Goal: Entertainment & Leisure: Consume media (video, audio)

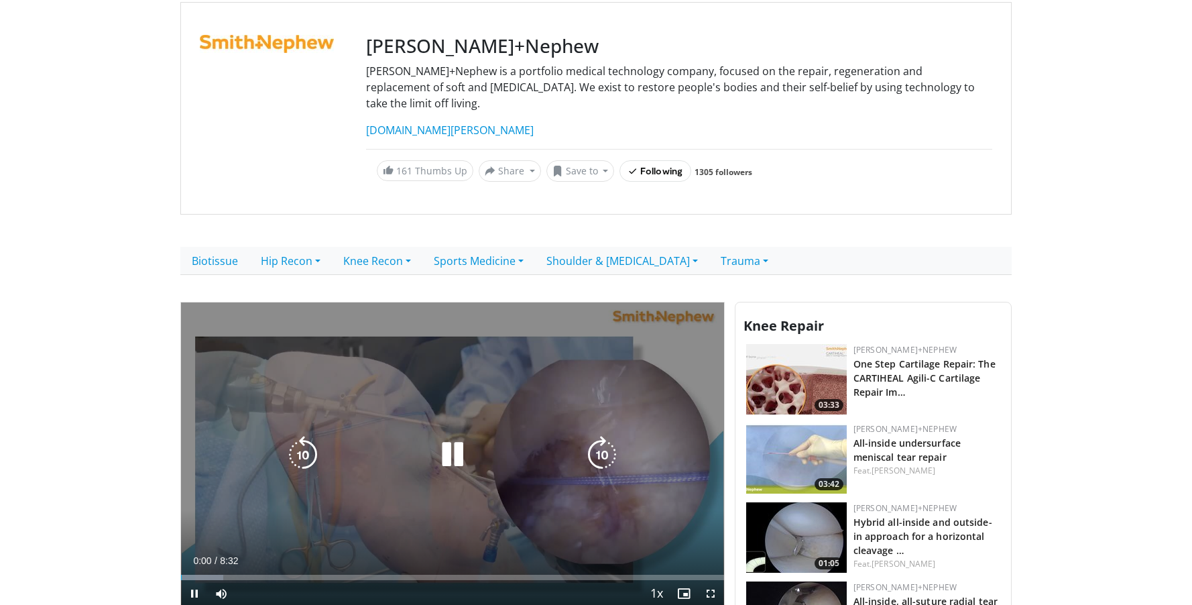
scroll to position [205, 0]
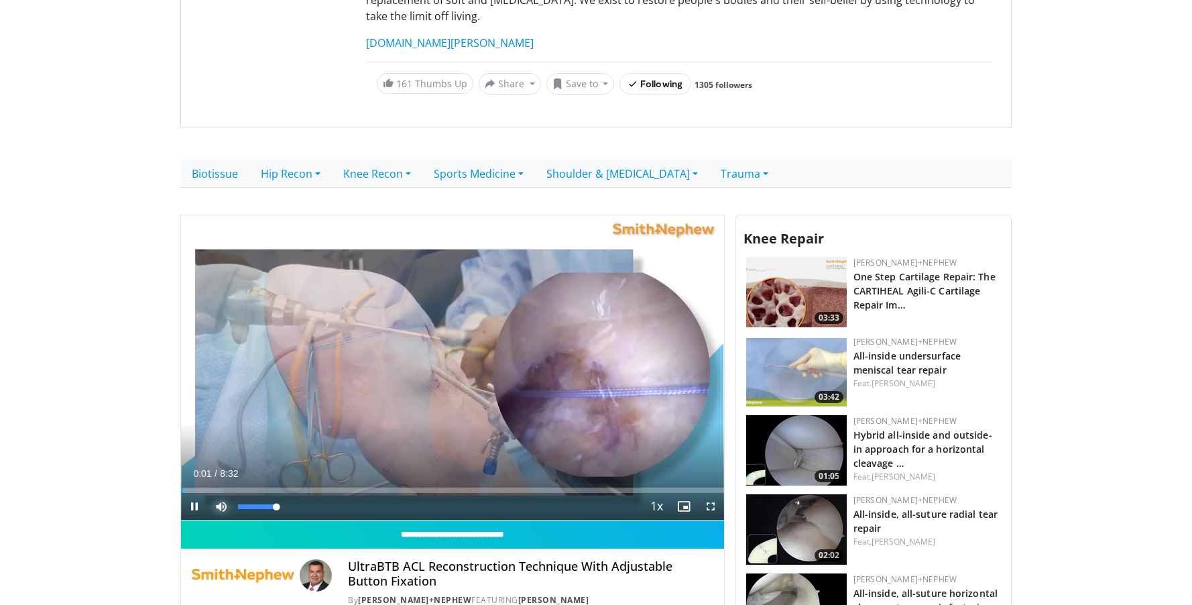
click at [228, 493] on span "Video Player" at bounding box center [221, 506] width 27 height 27
click at [198, 487] on div "Progress Bar" at bounding box center [198, 489] width 1 height 5
click at [213, 487] on div "Progress Bar" at bounding box center [211, 489] width 1 height 5
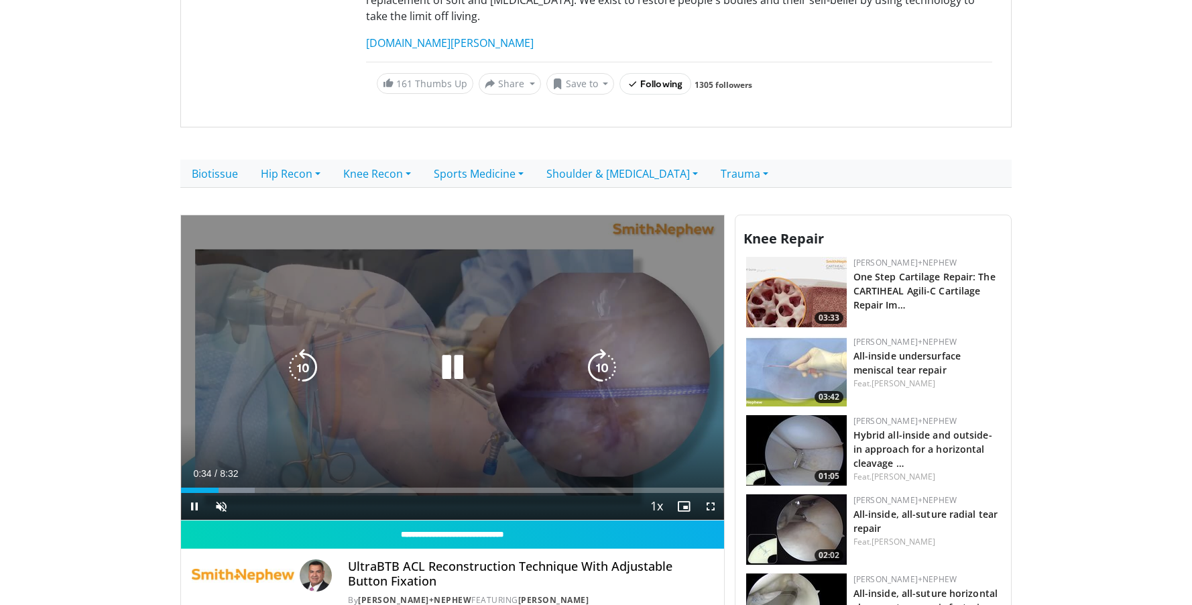
click at [238, 473] on div "10 seconds Tap to unmute" at bounding box center [452, 367] width 543 height 305
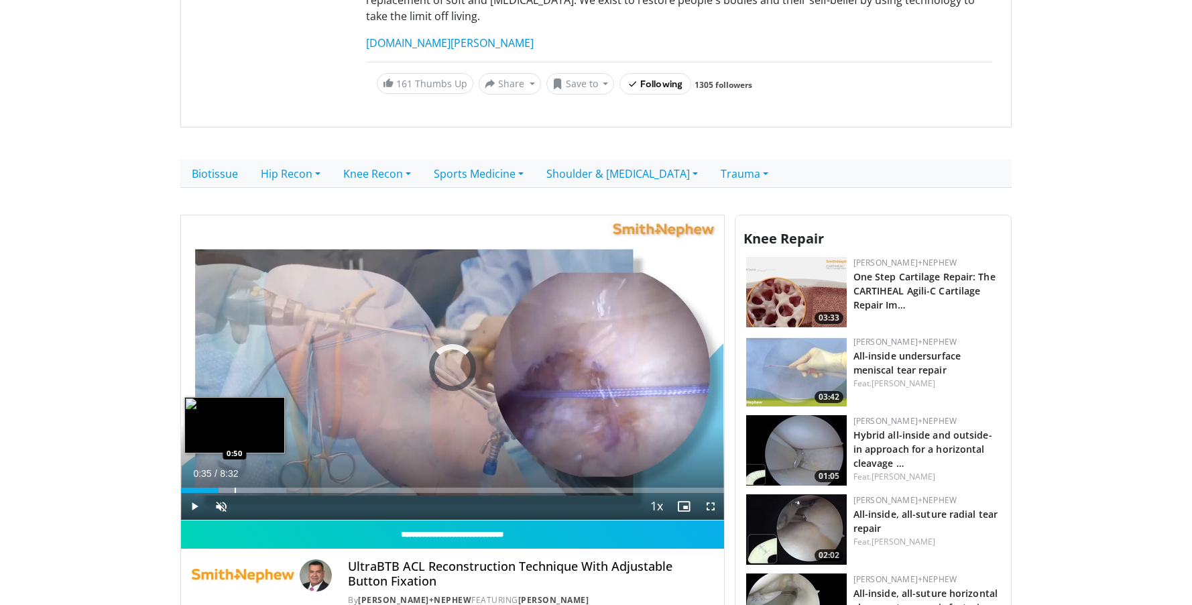
click at [235, 480] on div "Loaded : 19.36% 0:35 0:50" at bounding box center [452, 486] width 543 height 13
click at [268, 487] on div "Progress Bar" at bounding box center [267, 489] width 1 height 5
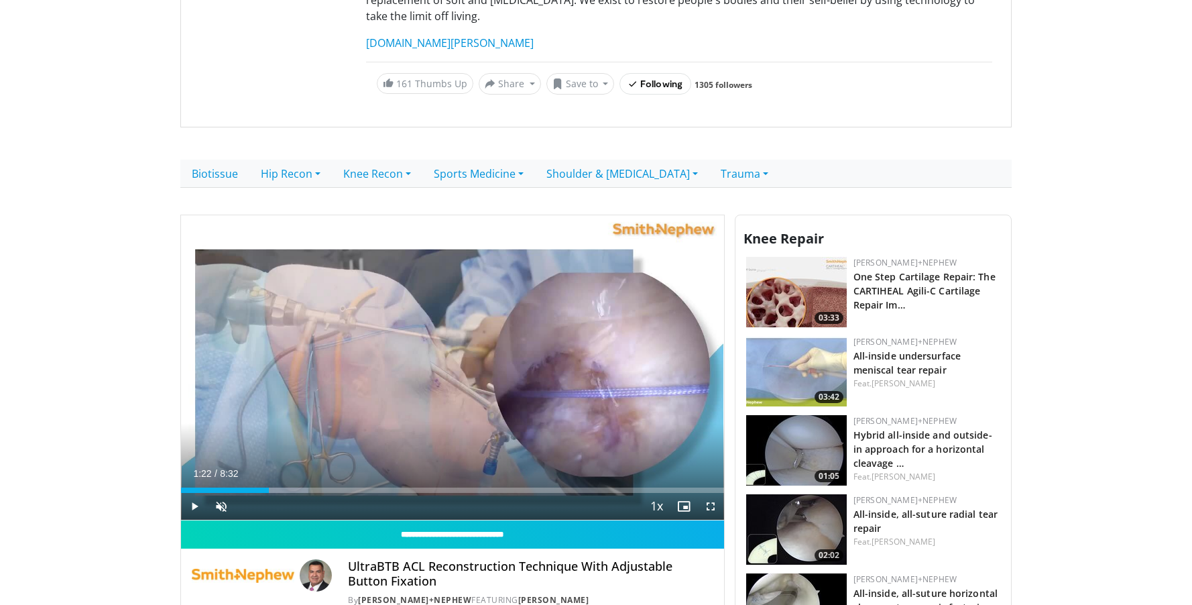
click at [300, 493] on div "Current Time 1:22 / Duration 8:32 Play Skip Backward Skip Forward Unmute 0% Loa…" at bounding box center [452, 506] width 543 height 27
click at [276, 487] on div "Progress Bar" at bounding box center [276, 489] width 1 height 5
click at [290, 487] on div "Progress Bar" at bounding box center [289, 489] width 1 height 5
click at [306, 487] on div "Progress Bar" at bounding box center [306, 489] width 1 height 5
click at [335, 487] on div "Progress Bar" at bounding box center [335, 489] width 1 height 5
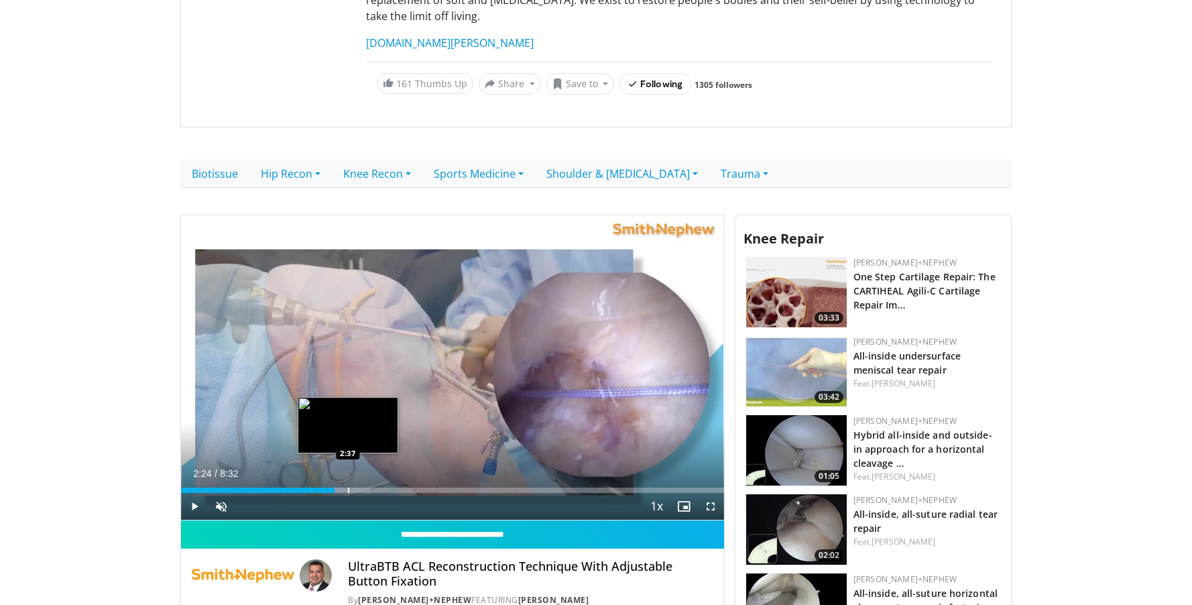
click at [349, 487] on div "Progress Bar" at bounding box center [348, 489] width 1 height 5
click at [194, 493] on span "Video Player" at bounding box center [194, 506] width 27 height 27
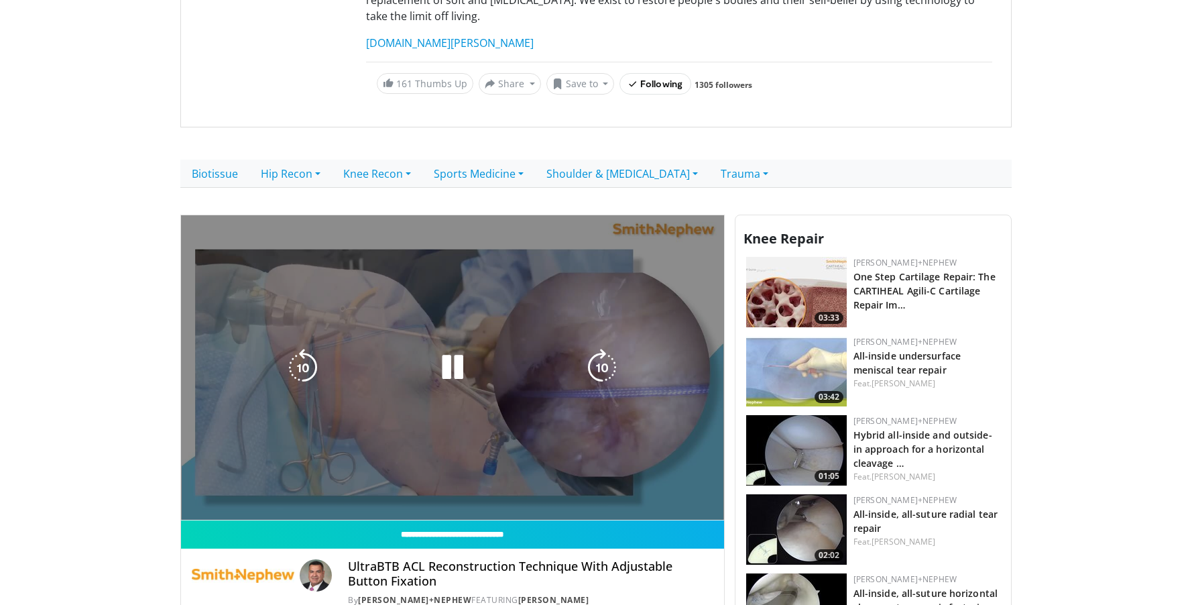
click at [194, 490] on video-js "**********" at bounding box center [452, 368] width 543 height 306
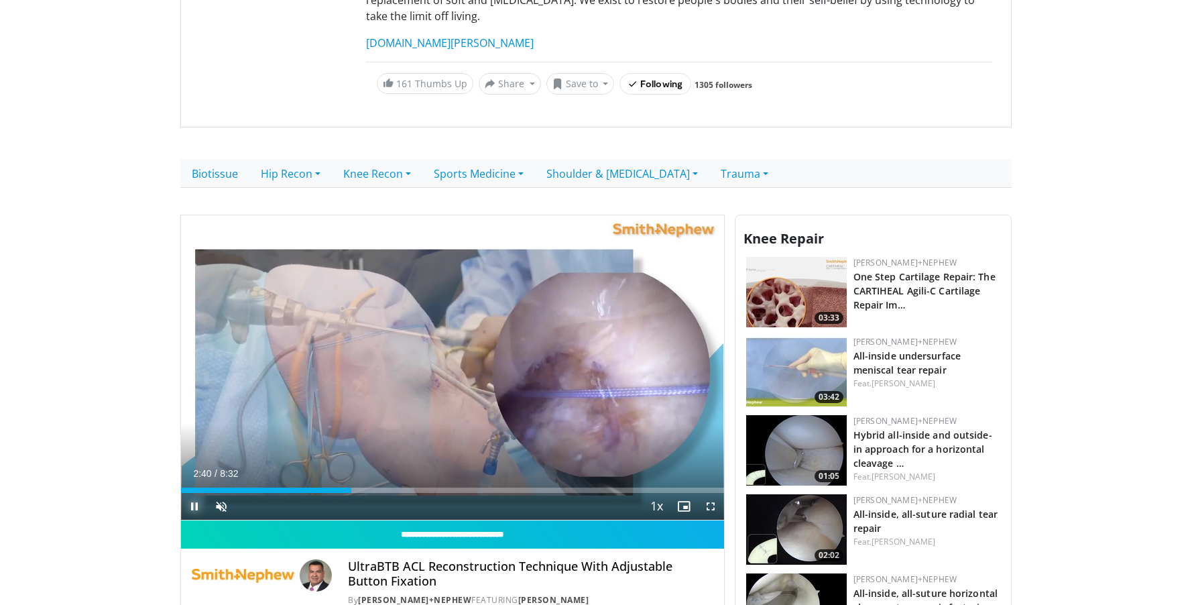
click at [196, 493] on span "Video Player" at bounding box center [194, 506] width 27 height 27
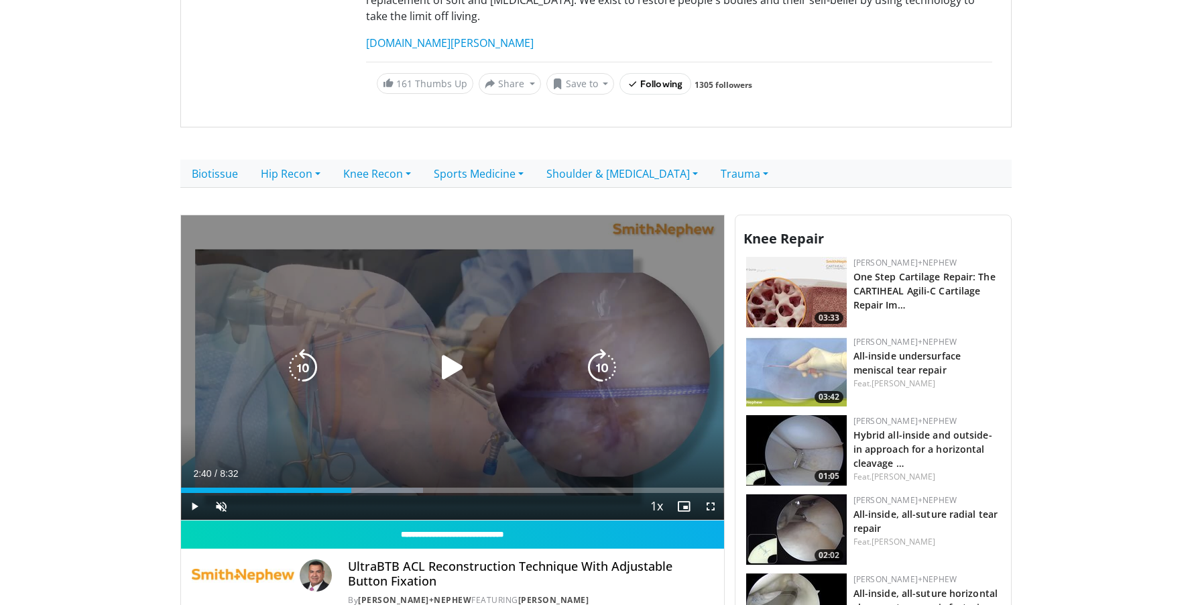
click at [457, 354] on icon "Video Player" at bounding box center [453, 368] width 38 height 38
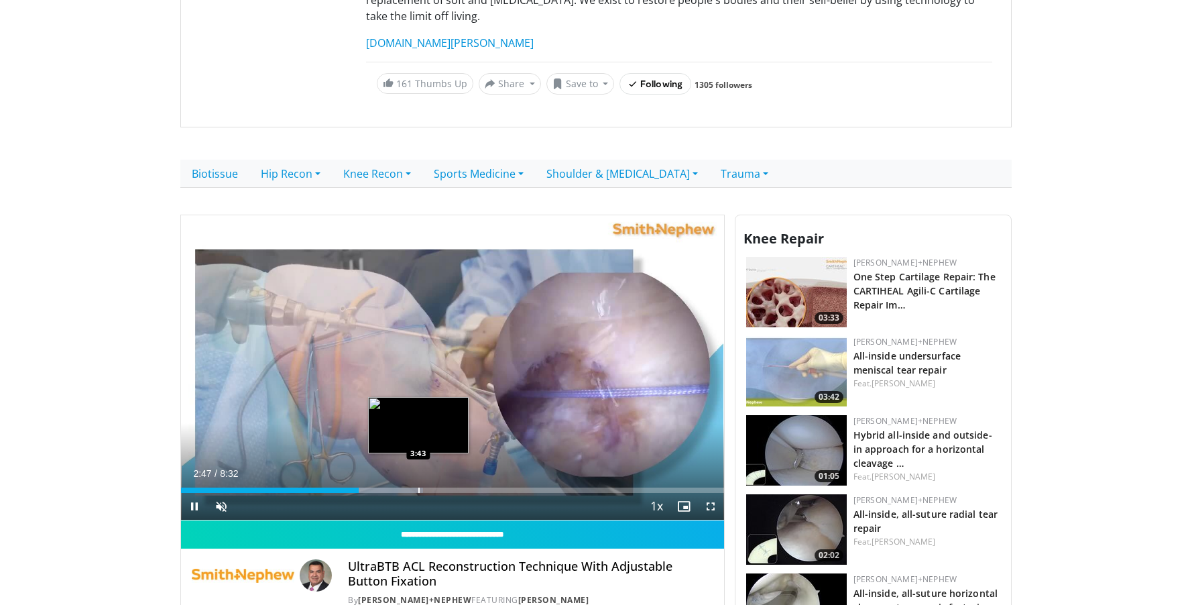
click at [418, 487] on div "Progress Bar" at bounding box center [418, 489] width 1 height 5
click at [431, 472] on div "10 seconds Tap to unmute" at bounding box center [452, 367] width 543 height 305
click at [455, 487] on div "Progress Bar" at bounding box center [455, 489] width 1 height 5
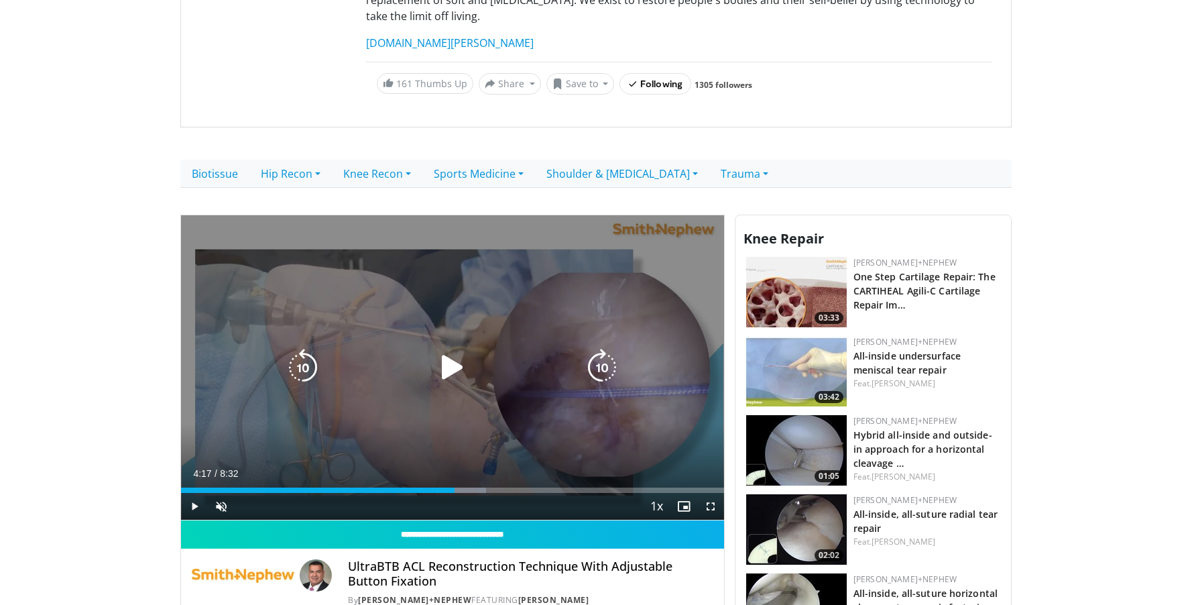
click at [366, 367] on div "10 seconds Tap to unmute" at bounding box center [452, 367] width 543 height 305
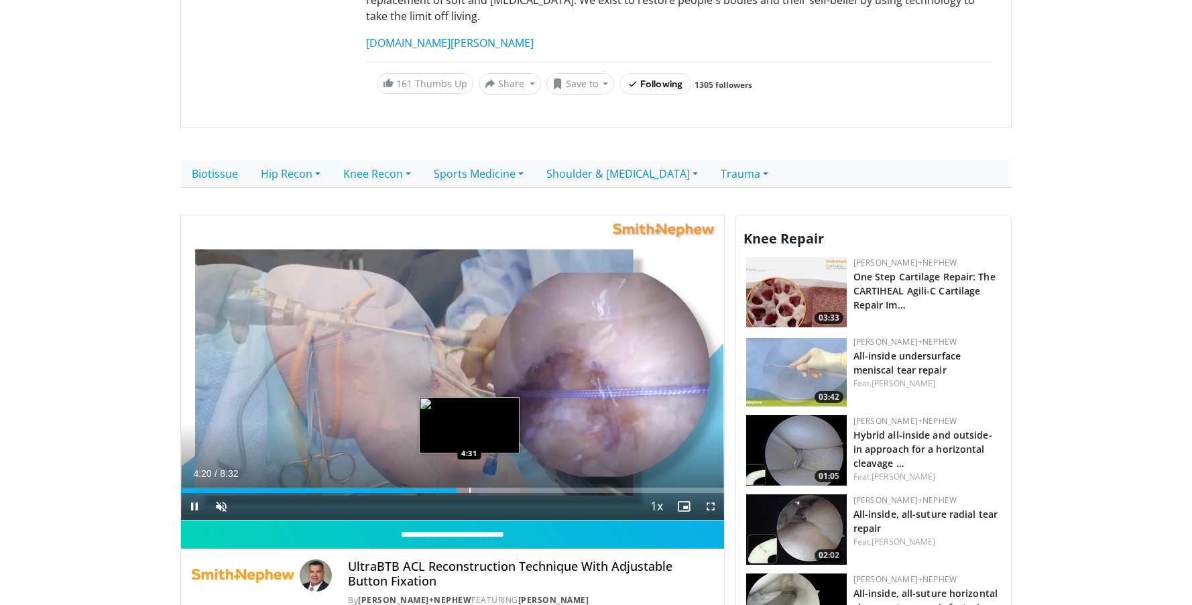
click at [470, 480] on div "Loaded : 62.55% 4:20 4:31" at bounding box center [452, 486] width 543 height 13
click at [484, 487] on div "Progress Bar" at bounding box center [484, 489] width 1 height 5
click at [520, 475] on div "10 seconds Tap to unmute" at bounding box center [452, 367] width 543 height 305
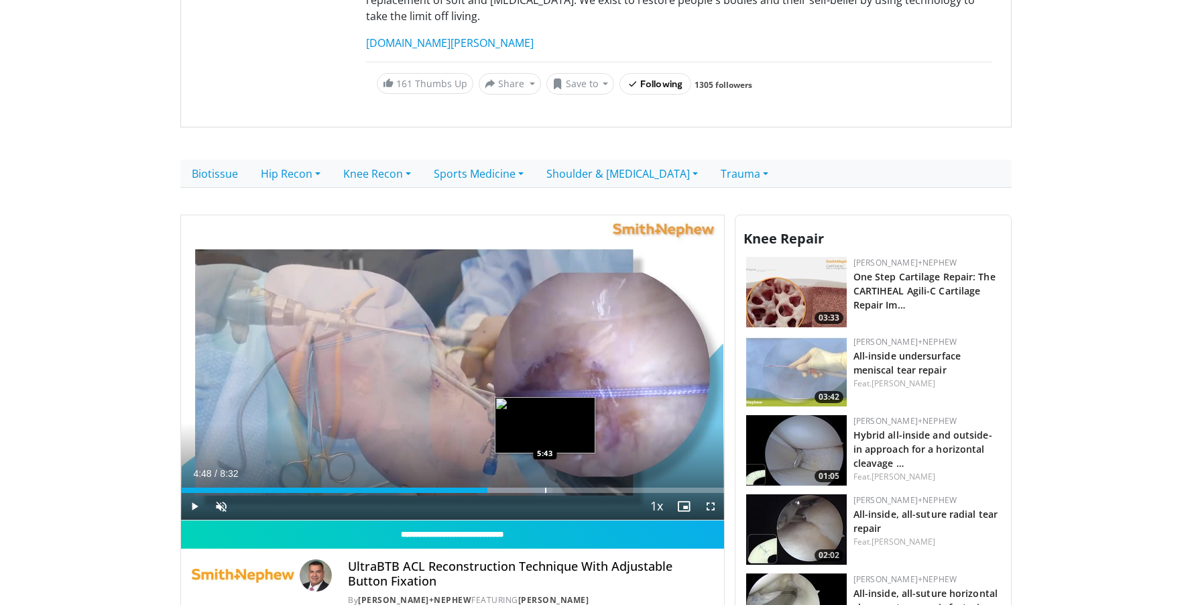
click at [545, 487] on div "Progress Bar" at bounding box center [545, 489] width 1 height 5
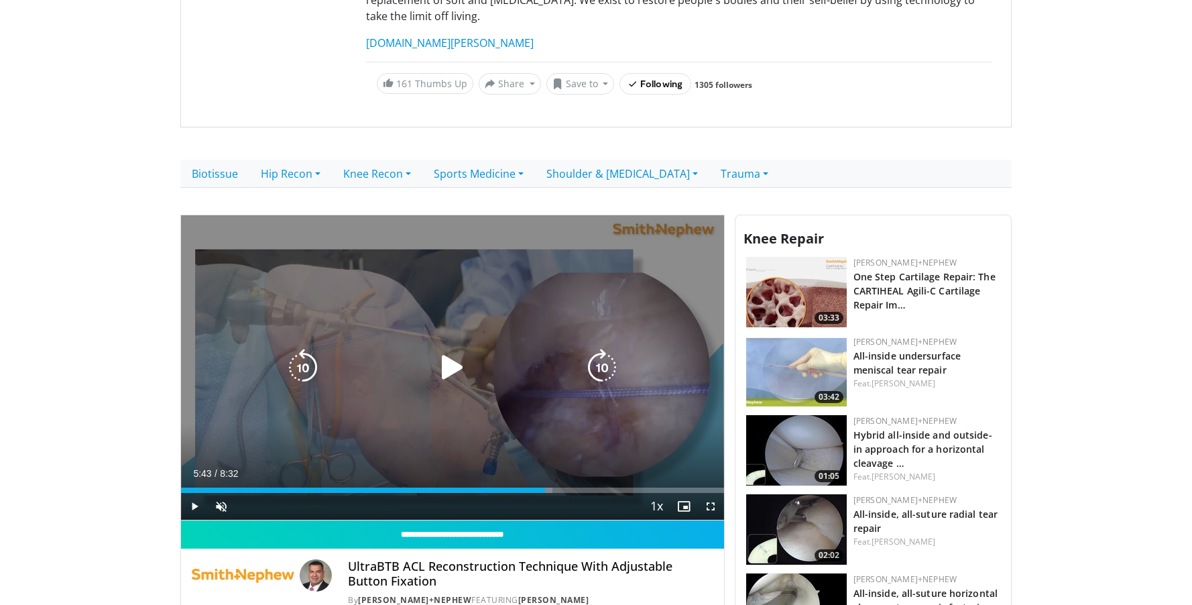
click at [431, 395] on div "10 seconds Tap to unmute" at bounding box center [452, 367] width 543 height 305
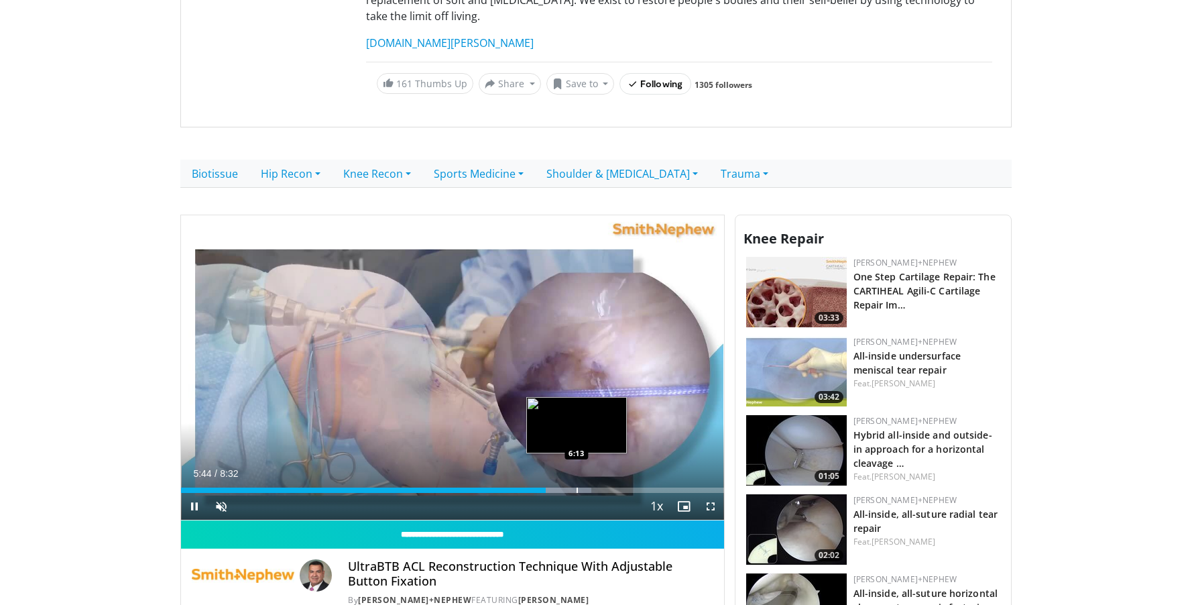
click at [577, 487] on div "Progress Bar" at bounding box center [577, 489] width 1 height 5
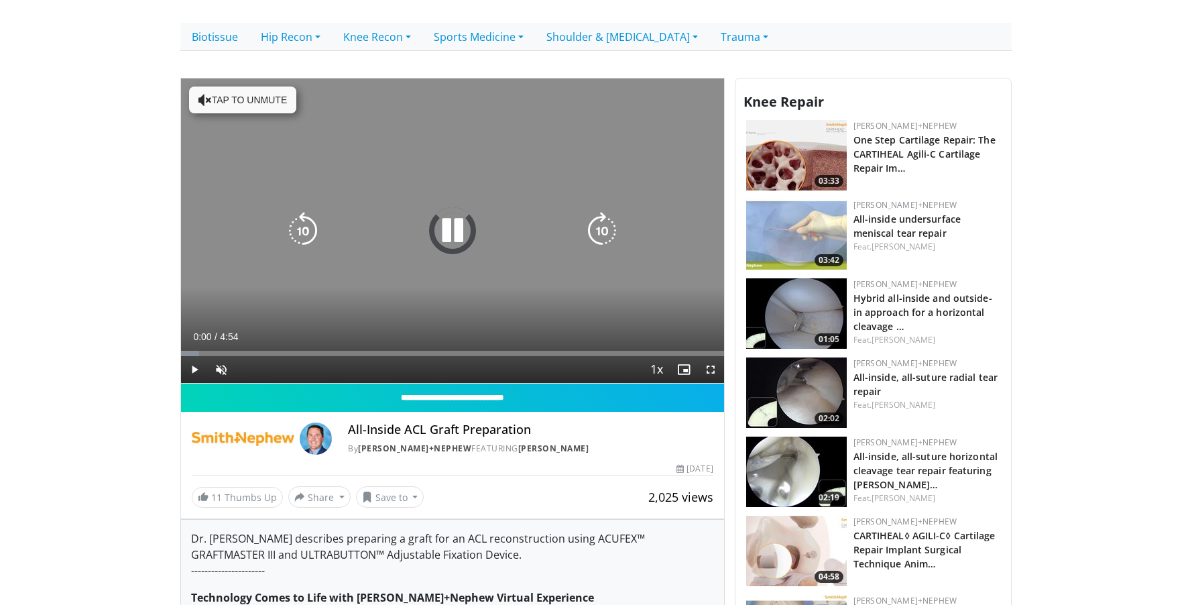
scroll to position [321, 0]
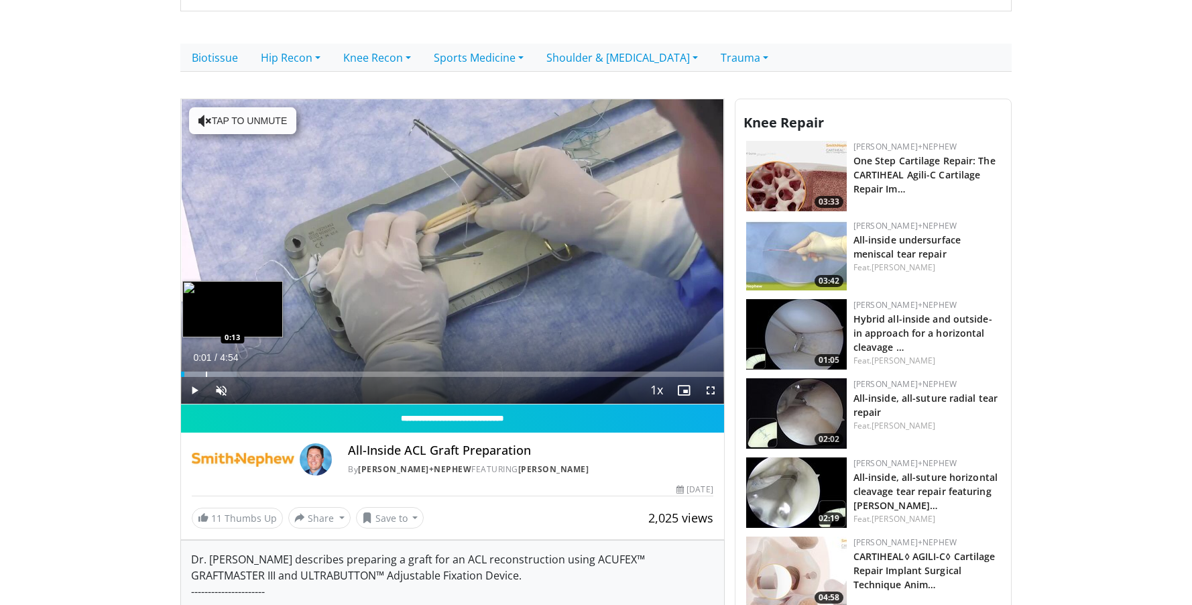
click at [206, 371] on div "Progress Bar" at bounding box center [206, 373] width 1 height 5
click at [244, 371] on div "Progress Bar" at bounding box center [243, 373] width 1 height 5
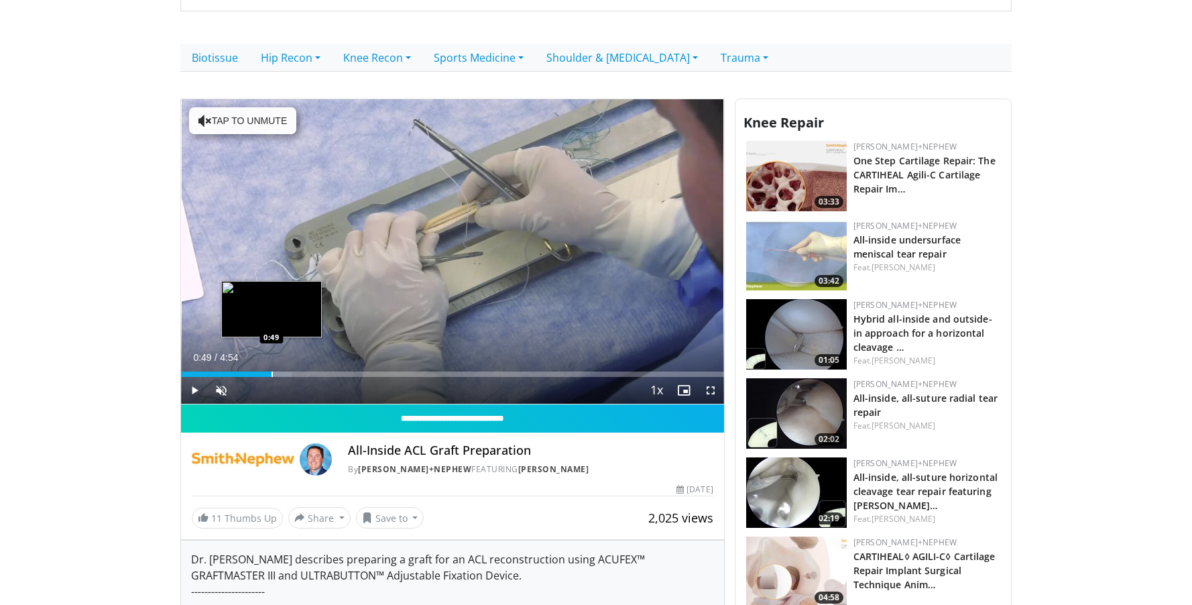
click at [272, 364] on div "Loaded : 20.39% 0:34 0:49" at bounding box center [452, 370] width 543 height 13
click at [306, 364] on div "Loaded : 33.99% 1:07 1:07" at bounding box center [452, 370] width 543 height 13
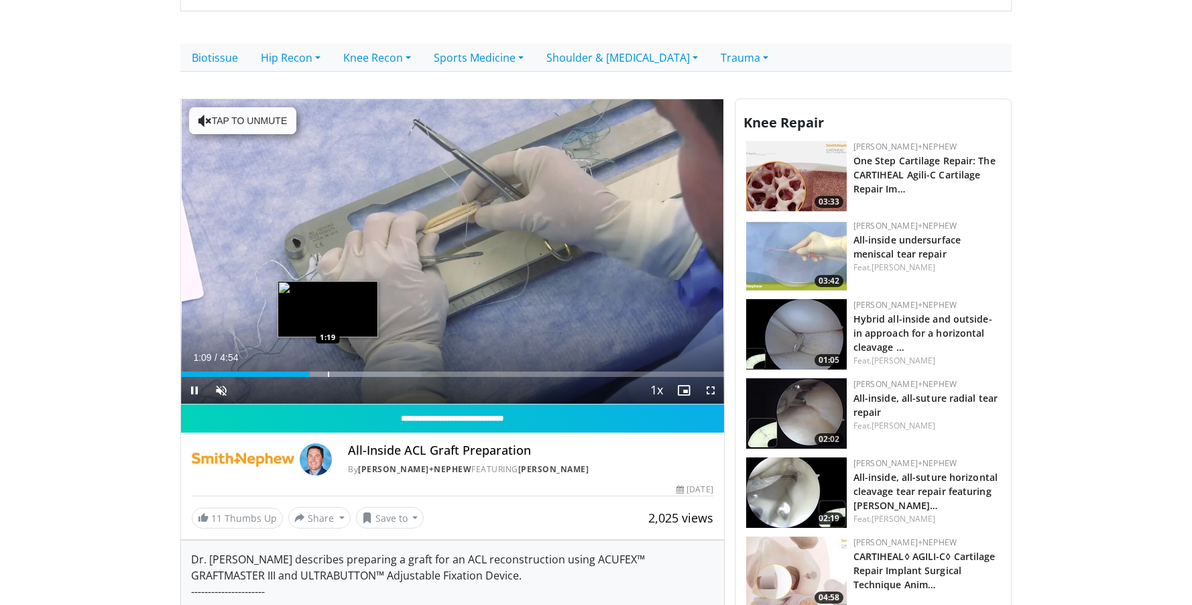
click at [333, 371] on div "Loaded : 44.19% 1:09 1:19" at bounding box center [452, 373] width 543 height 5
click at [361, 364] on div "Loaded : 47.14% 1:23 1:37" at bounding box center [452, 370] width 543 height 13
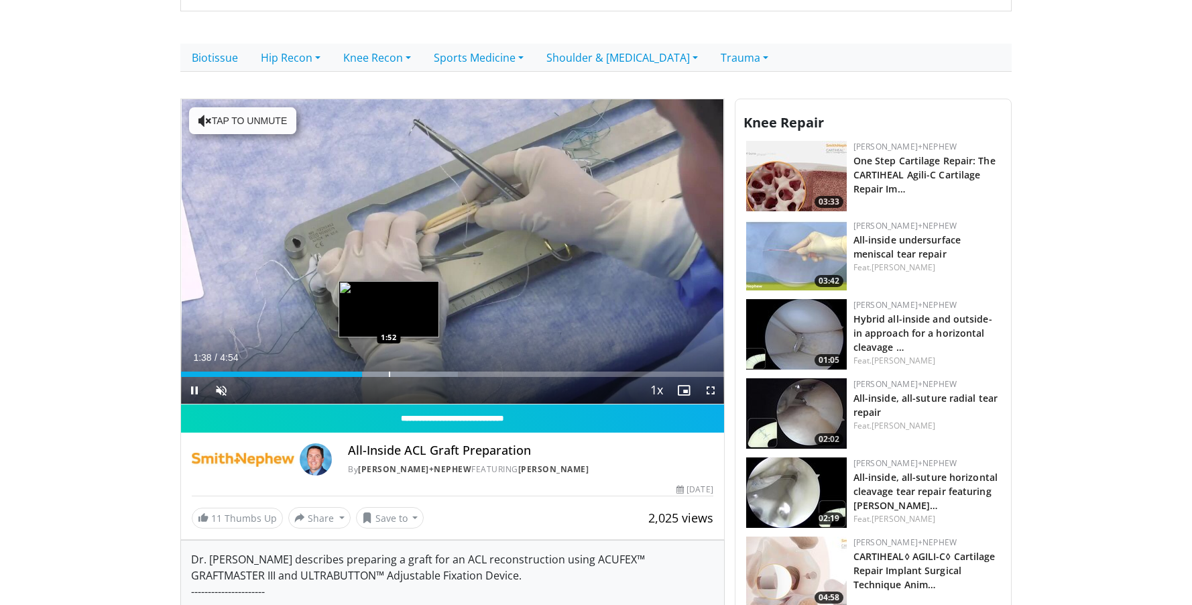
click at [390, 364] on div "Loaded : 50.99% 1:38 1:52" at bounding box center [452, 370] width 543 height 13
click at [400, 364] on div "Loaded : 57.24% 1:53 1:58" at bounding box center [452, 370] width 543 height 13
click at [423, 364] on div "Loaded : 60.61% 1:59 2:07" at bounding box center [452, 370] width 543 height 13
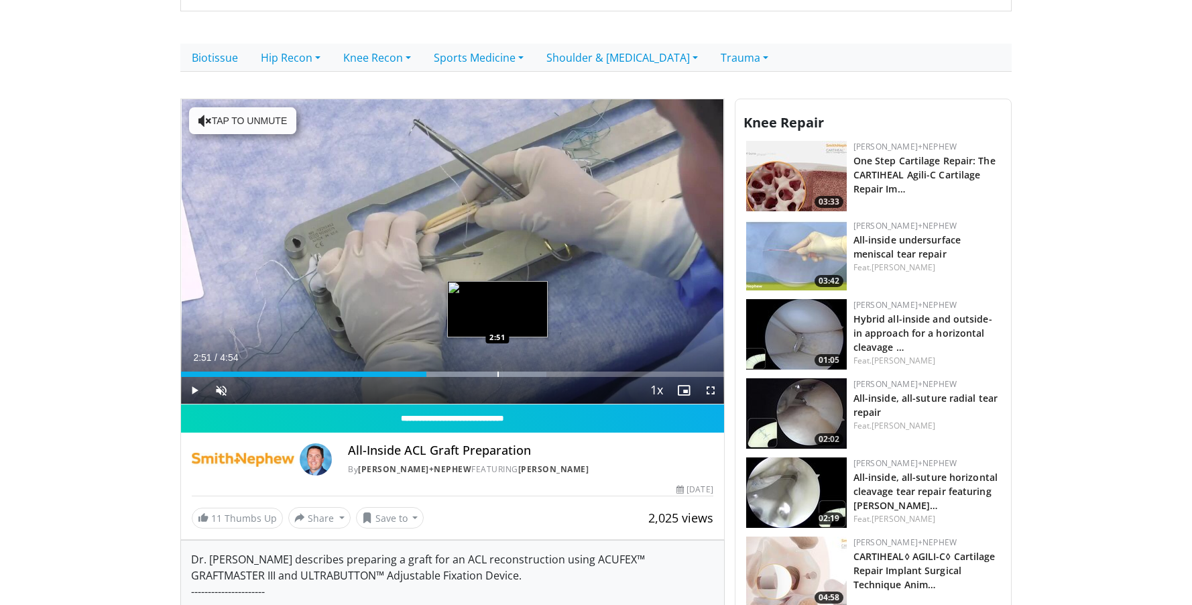
click at [498, 371] on div "Progress Bar" at bounding box center [498, 373] width 1 height 5
click at [516, 371] on div "Progress Bar" at bounding box center [516, 373] width 1 height 5
click at [518, 371] on div "Progress Bar" at bounding box center [518, 373] width 1 height 5
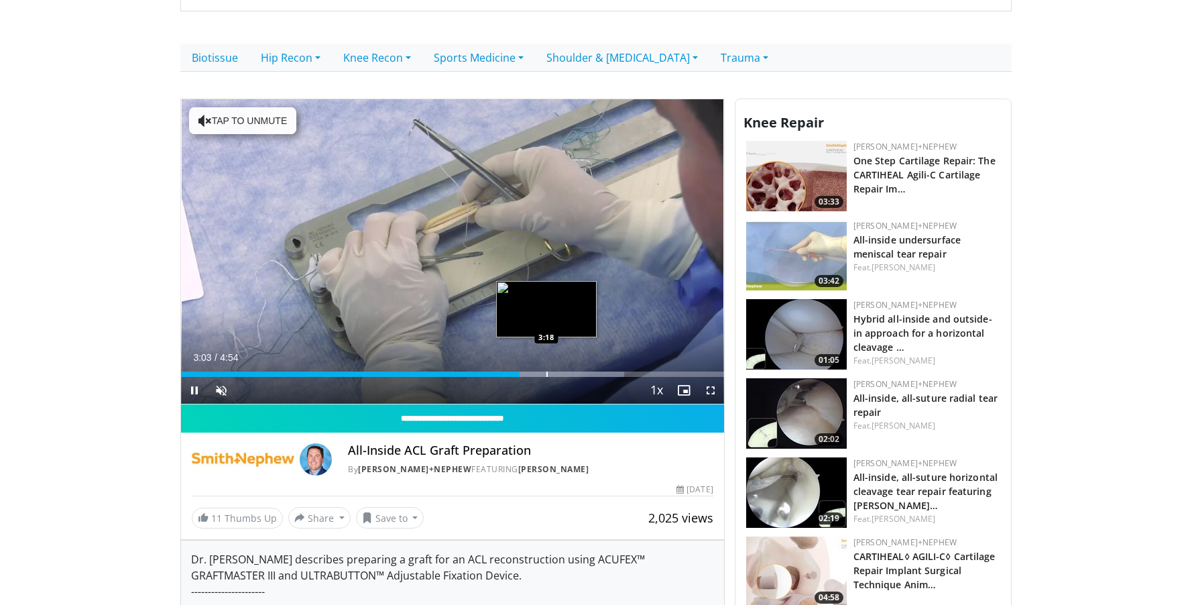
click at [548, 364] on div "Loaded : 81.58% 3:03 3:18" at bounding box center [452, 370] width 543 height 13
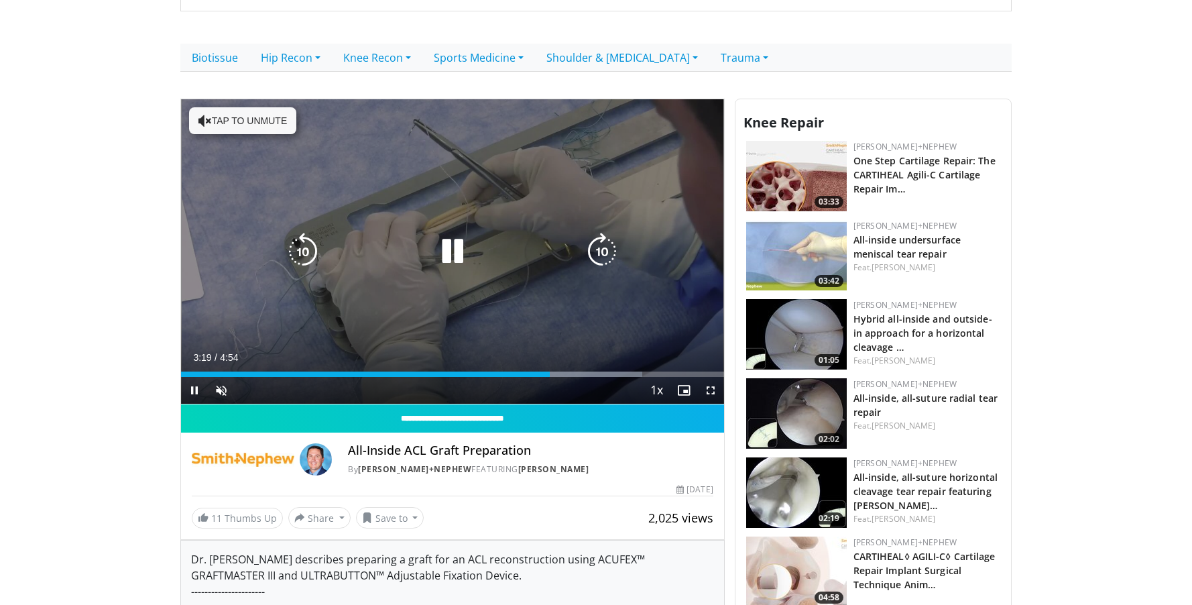
click at [612, 364] on div "Loaded : 84.98% 3:19 3:54" at bounding box center [452, 370] width 543 height 13
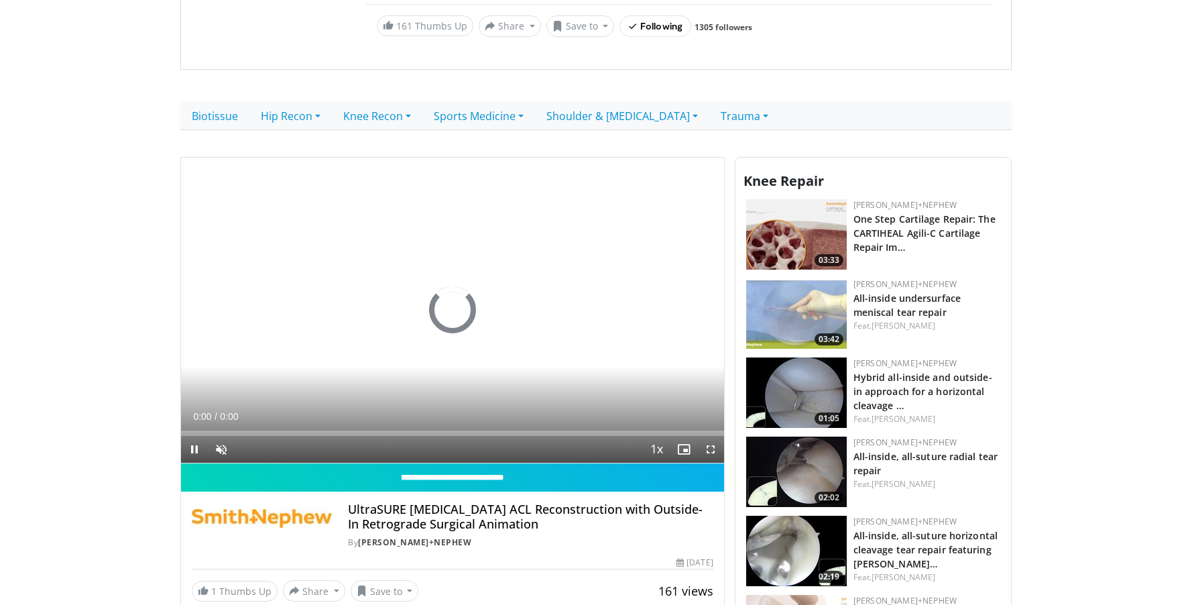
scroll to position [270, 0]
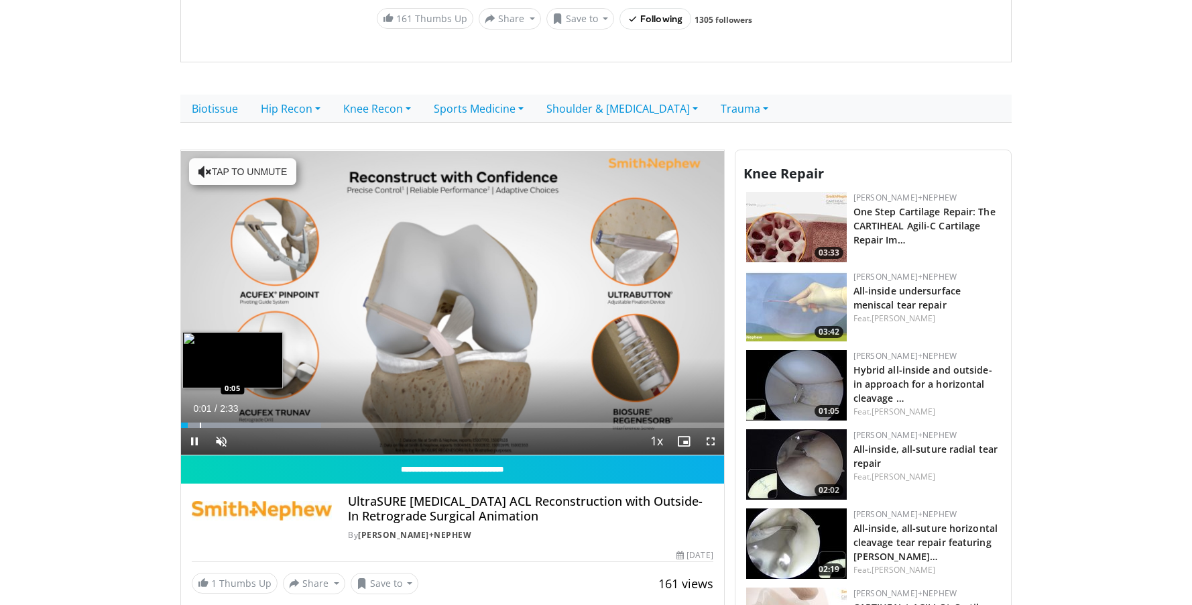
click at [199, 415] on div "Loaded : 25.86% 0:01 0:05" at bounding box center [452, 421] width 543 height 13
click at [224, 415] on div "Loaded : 32.34% 0:06 0:12" at bounding box center [452, 421] width 543 height 13
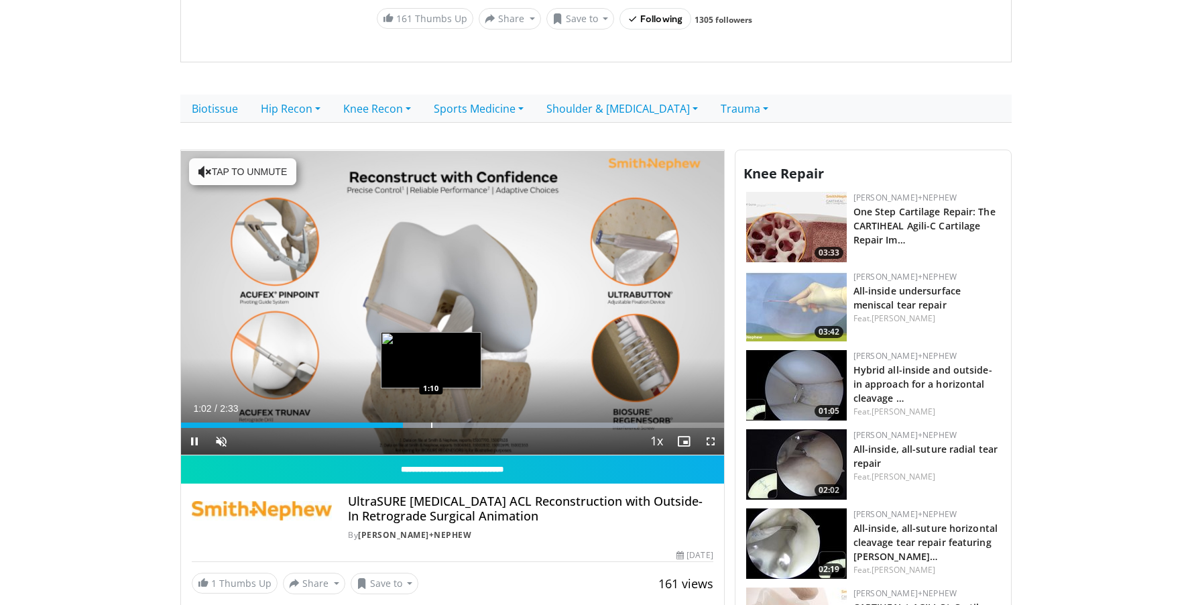
click at [431, 422] on div "Progress Bar" at bounding box center [431, 424] width 1 height 5
click at [466, 422] on div "Progress Bar" at bounding box center [465, 424] width 1 height 5
click at [508, 428] on div "Current Time 1:21 / Duration 2:33 Pause Skip Backward Skip Forward Unmute 0% Lo…" at bounding box center [452, 441] width 543 height 27
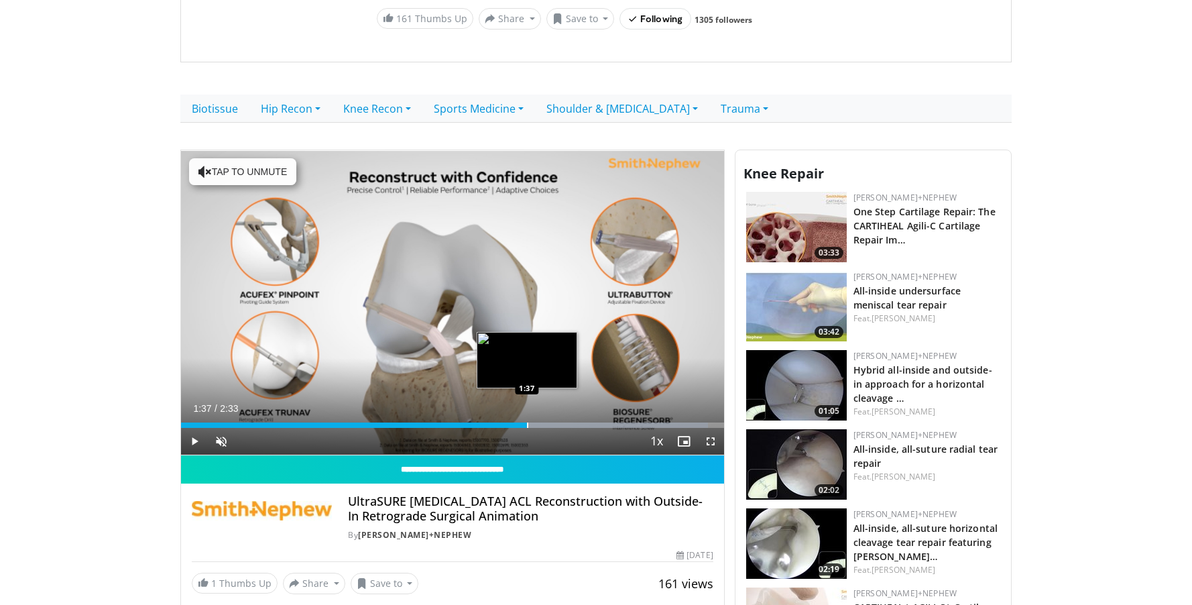
click at [527, 415] on div "Loaded : 97.11% 1:37 1:37" at bounding box center [452, 421] width 543 height 13
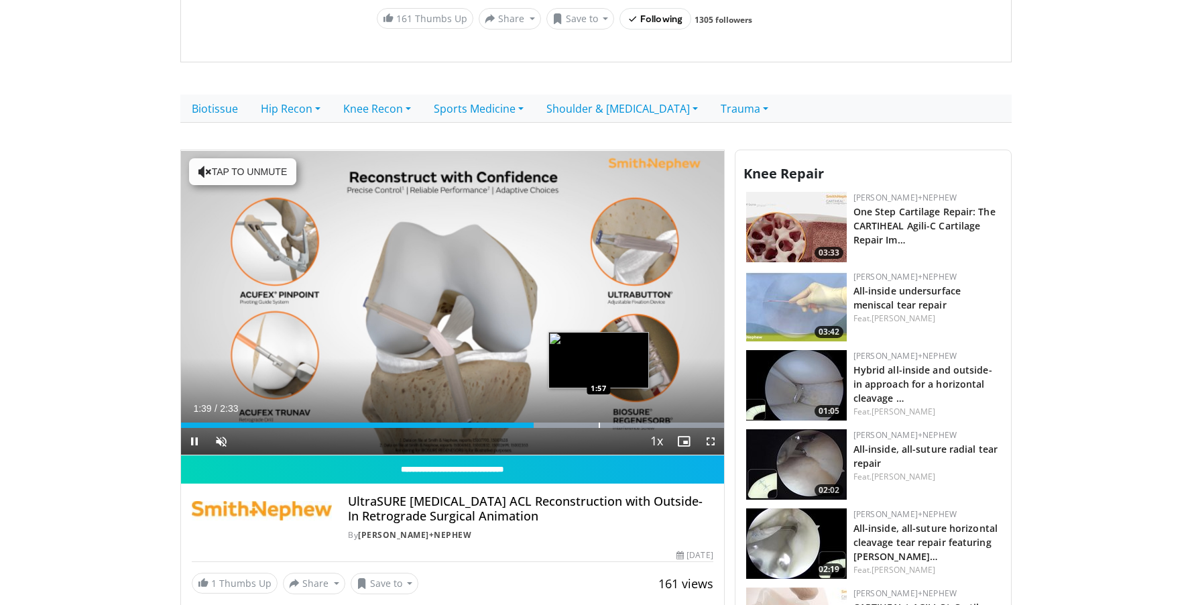
click at [598, 415] on div "Loaded : 100.00% 1:39 1:57" at bounding box center [452, 421] width 543 height 13
click at [581, 415] on div "Loaded : 100.00% 1:52 1:52" at bounding box center [452, 421] width 543 height 13
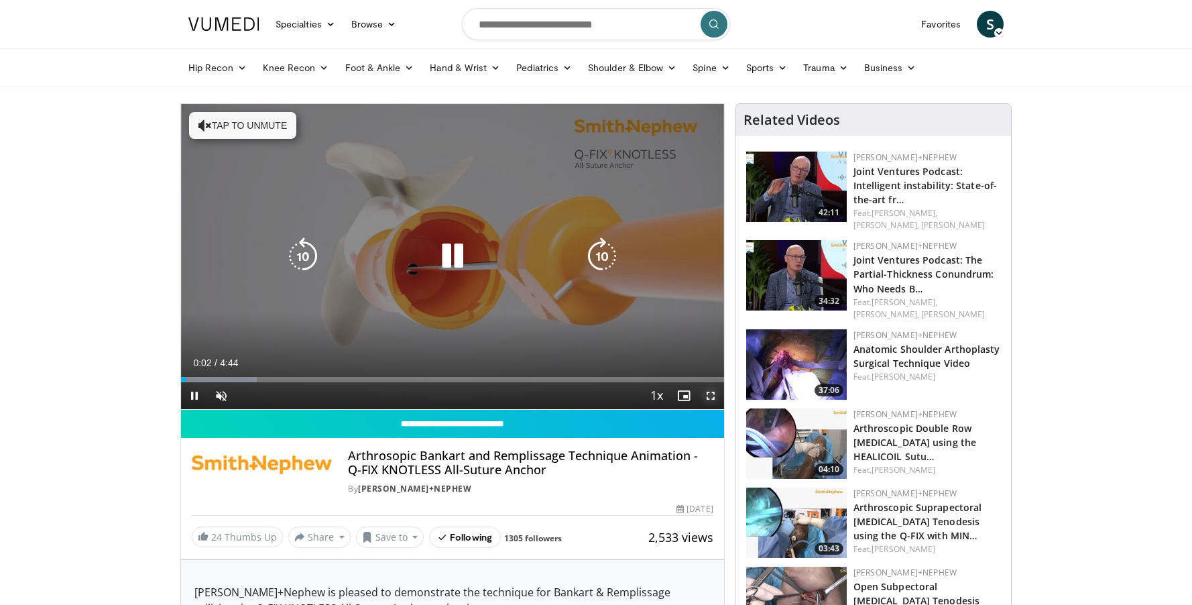
click at [707, 398] on span "Video Player" at bounding box center [710, 395] width 27 height 27
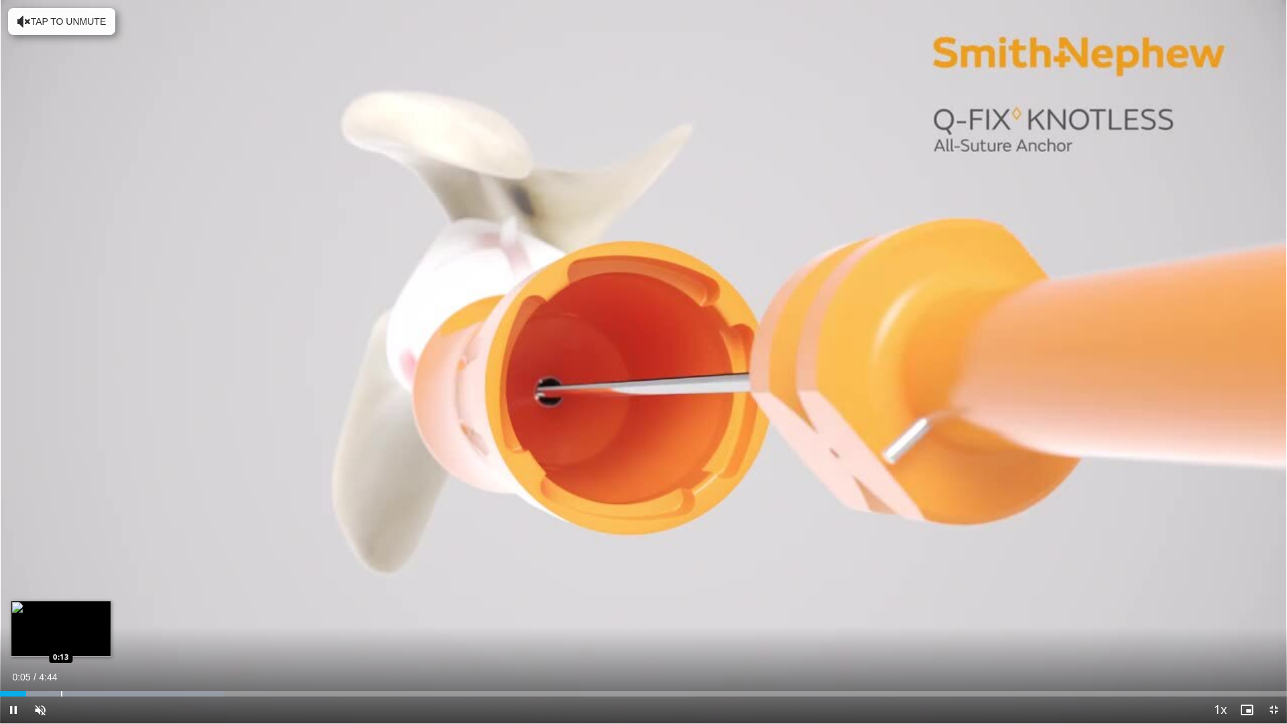
click at [61, 604] on div "Progress Bar" at bounding box center [61, 693] width 1 height 5
click at [81, 604] on div "Progress Bar" at bounding box center [80, 693] width 1 height 5
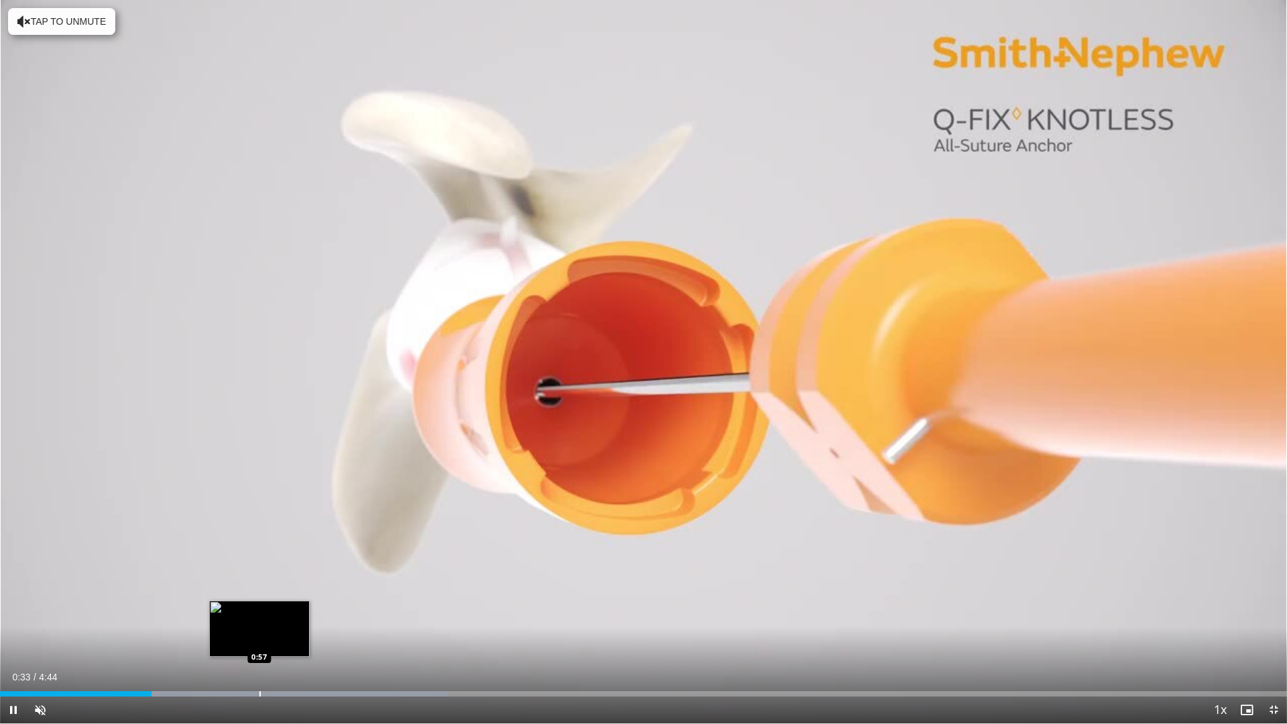
click at [259, 604] on div "Loaded : 34.81% 0:33 0:57" at bounding box center [643, 690] width 1287 height 13
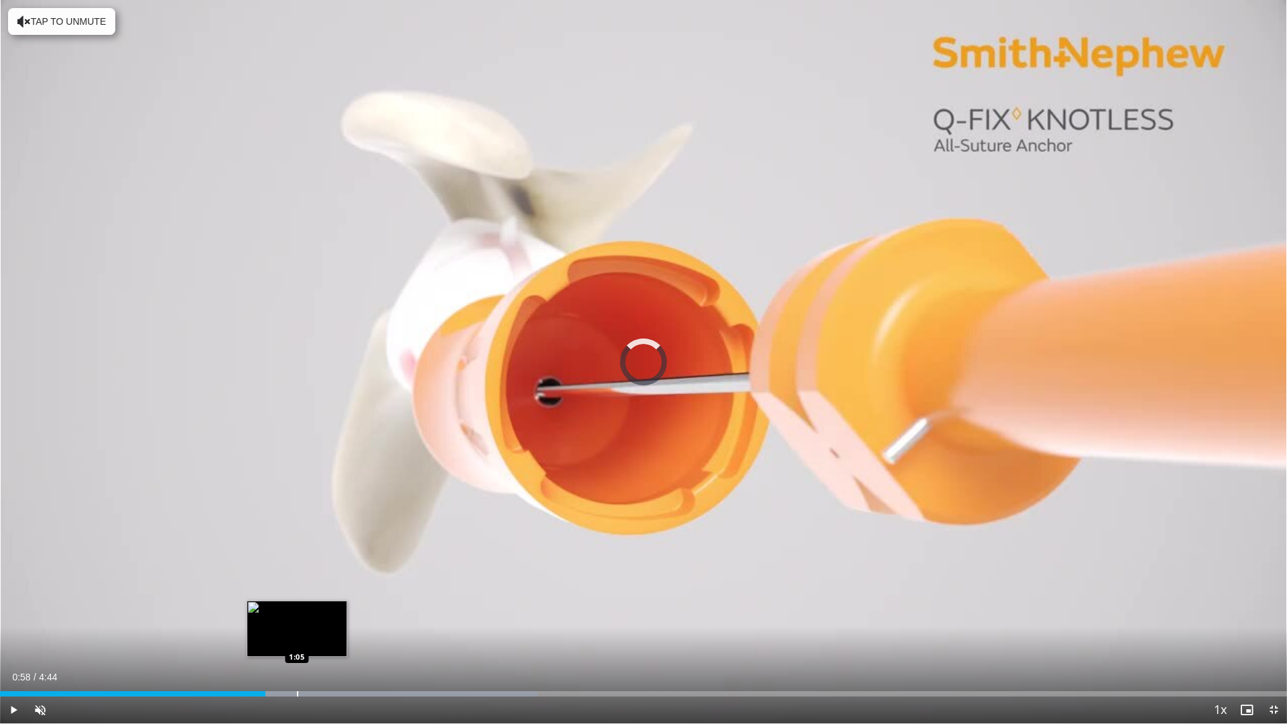
click at [297, 604] on div "Loaded : 41.78% 0:58 1:05" at bounding box center [643, 690] width 1287 height 13
click at [331, 604] on div "Progress Bar" at bounding box center [331, 693] width 1 height 5
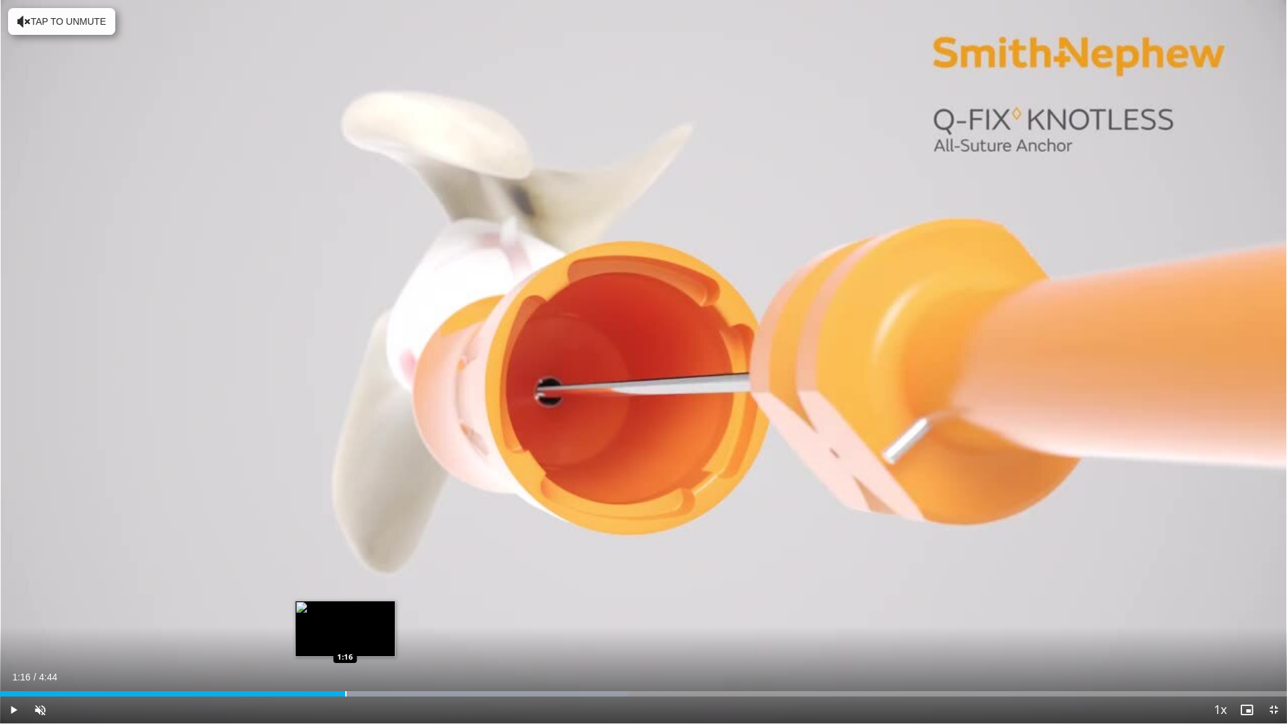
click at [345, 604] on div "Progress Bar" at bounding box center [345, 693] width 1 height 5
click at [377, 604] on div "Progress Bar" at bounding box center [377, 693] width 1 height 5
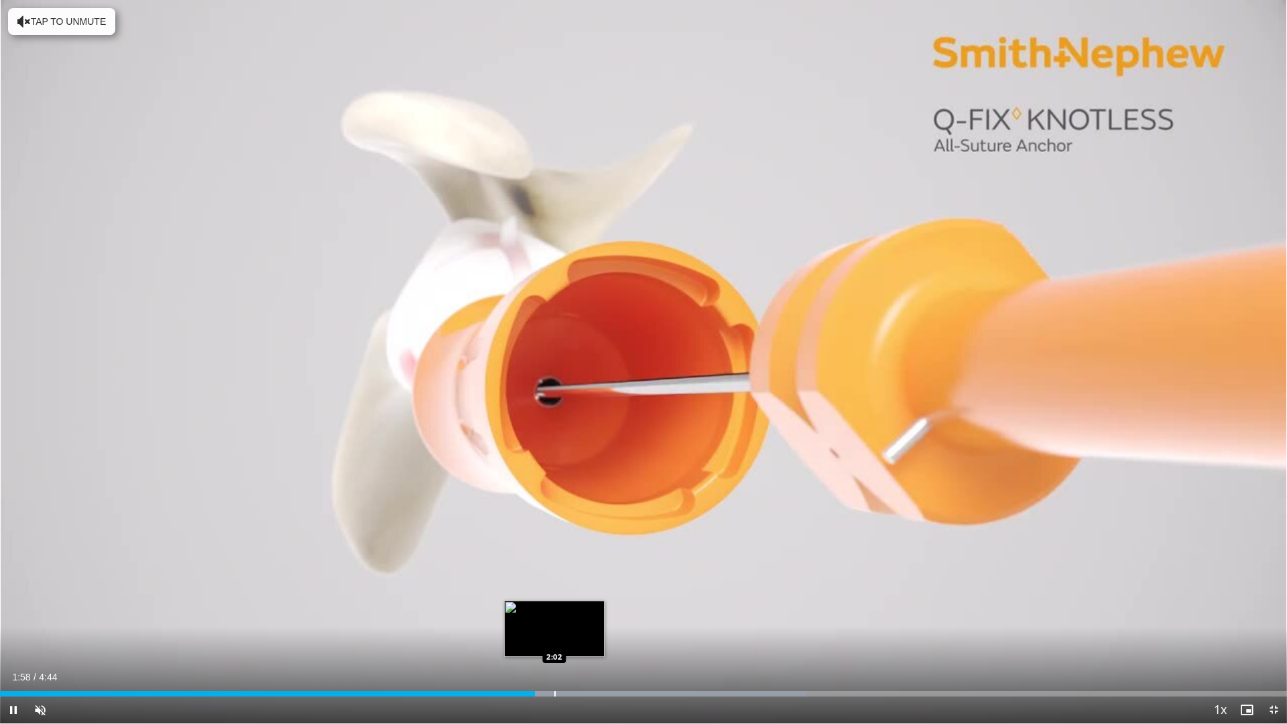
click at [555, 604] on div "Loaded : 62.68% 1:58 2:02" at bounding box center [643, 690] width 1287 height 13
click at [598, 604] on div "Loaded : 66.16% 2:12 2:12" at bounding box center [643, 690] width 1287 height 13
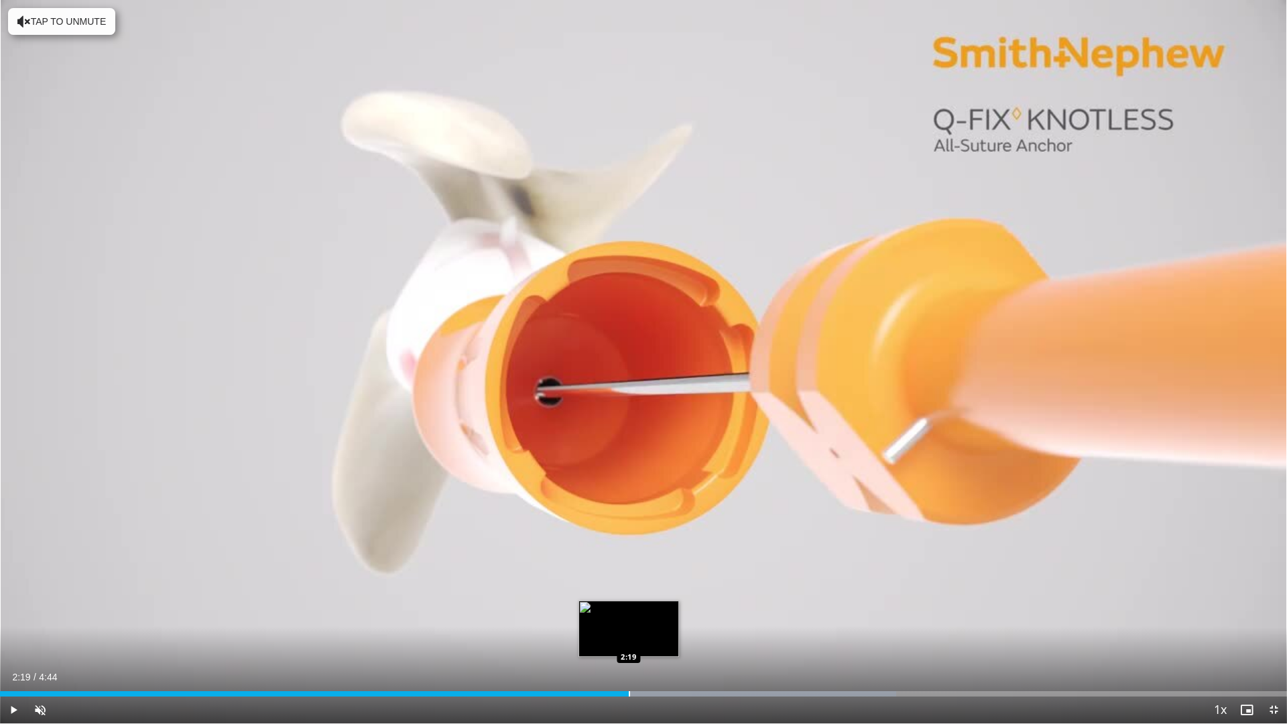
click at [628, 604] on div "Loaded : 69.64% 2:19 2:19" at bounding box center [643, 690] width 1287 height 13
click at [658, 604] on div "Loaded : 70.23% 2:19 2:25" at bounding box center [643, 690] width 1287 height 13
click at [673, 604] on div "Loaded : 73.13% 2:26 2:28" at bounding box center [643, 690] width 1287 height 13
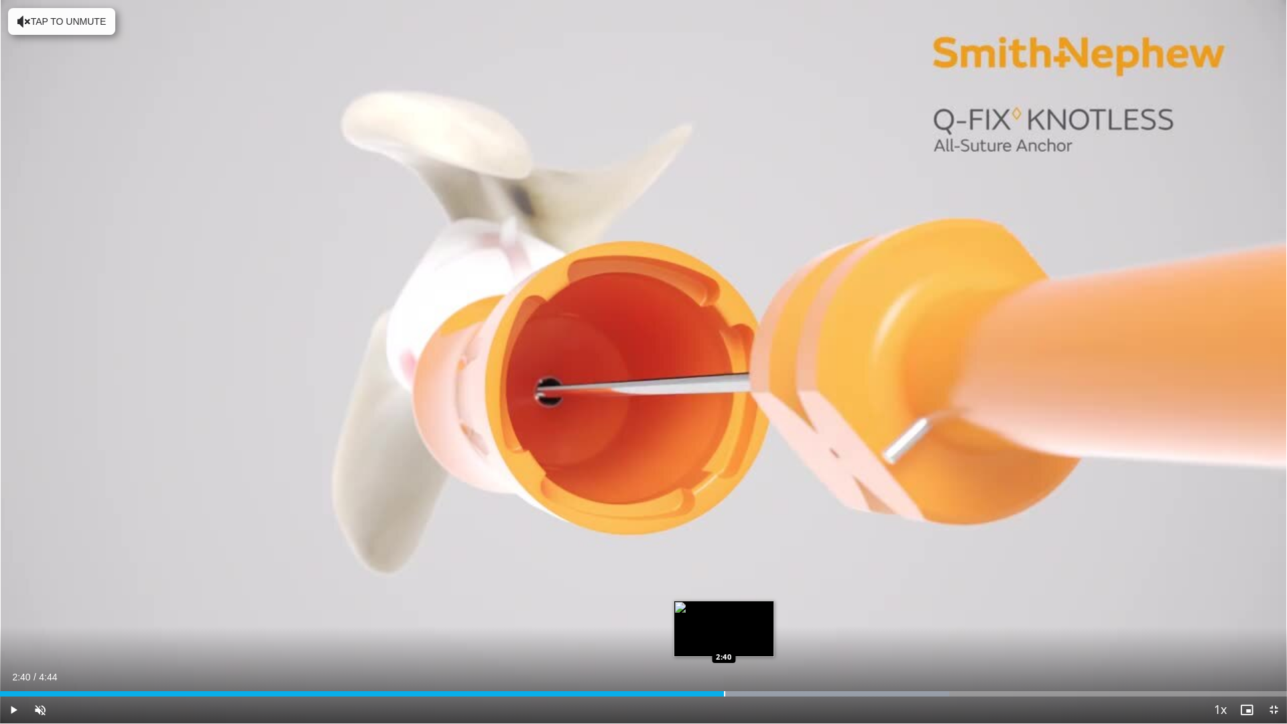
click at [724, 604] on div "Progress Bar" at bounding box center [724, 693] width 1 height 5
click at [775, 604] on div "Loaded : 80.10% 2:43 2:51" at bounding box center [643, 690] width 1287 height 13
click at [762, 604] on div "Loaded : 83.58% 2:53 2:50" at bounding box center [643, 693] width 1287 height 5
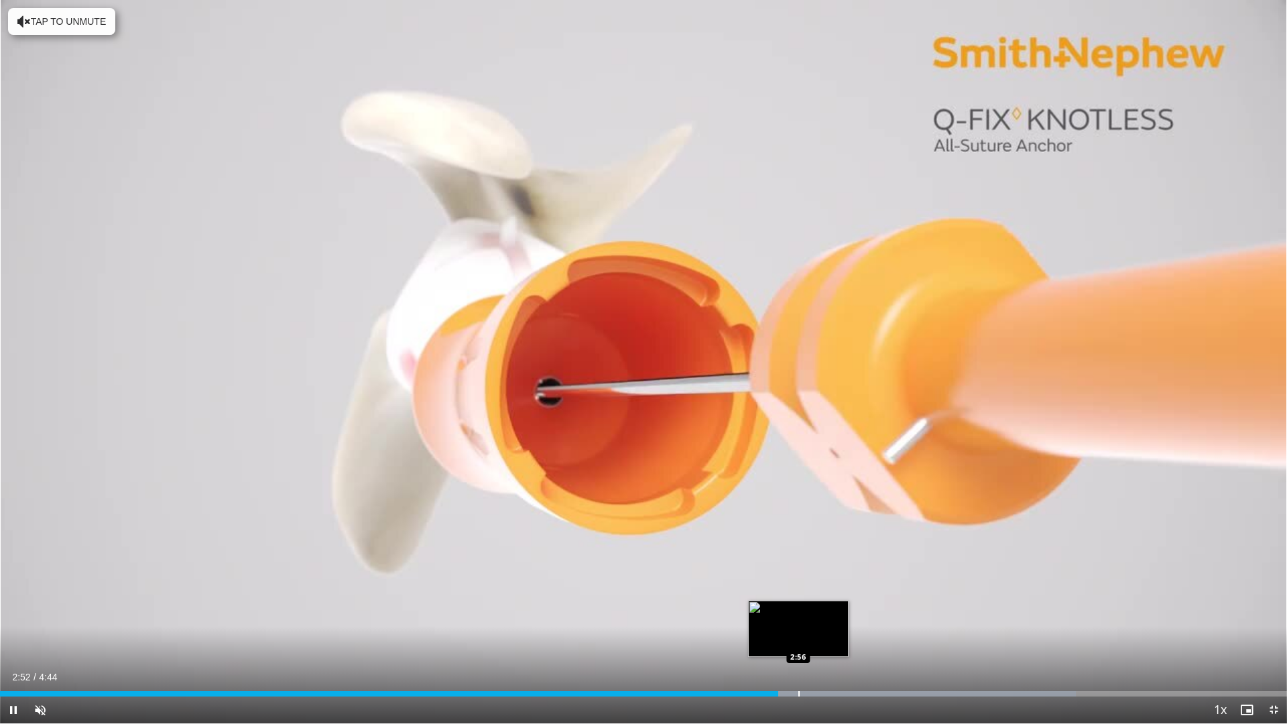
click at [799, 604] on div "Progress Bar" at bounding box center [799, 693] width 1 height 5
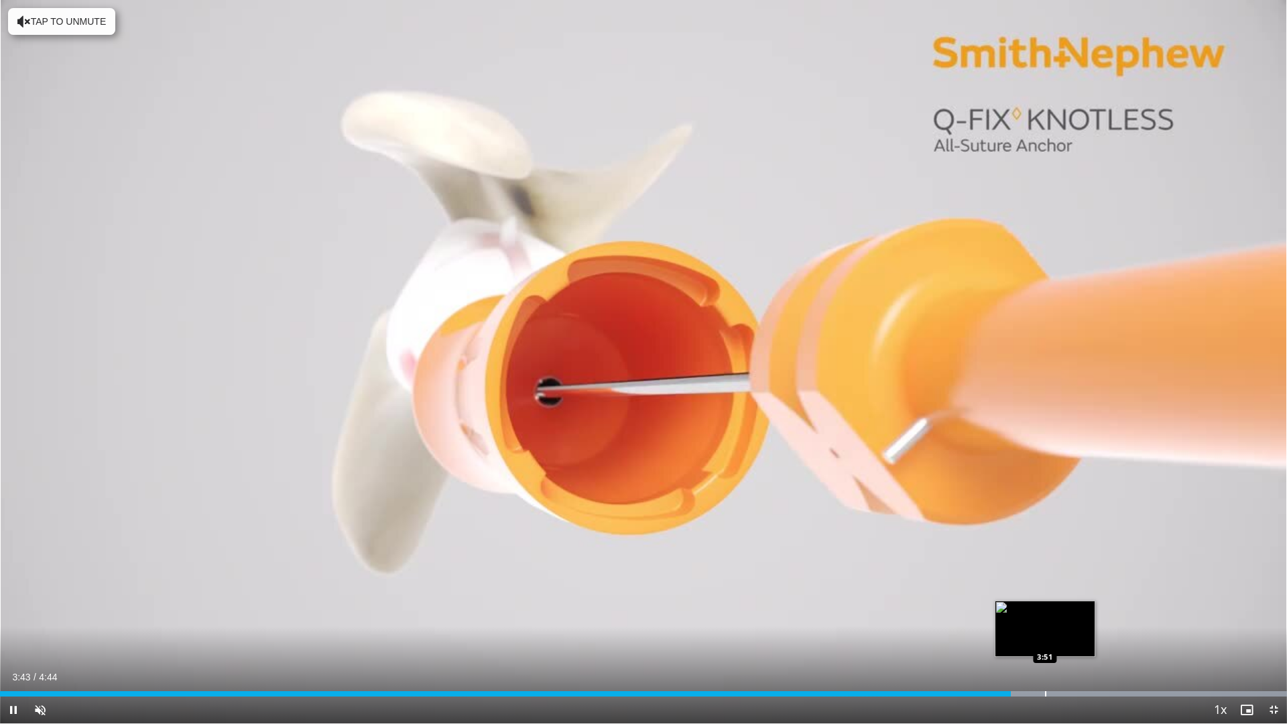
click at [1045, 604] on div "Loaded : 100.00% 3:43 3:51" at bounding box center [643, 690] width 1287 height 13
click at [1088, 604] on div "Progress Bar" at bounding box center [1088, 693] width 1 height 5
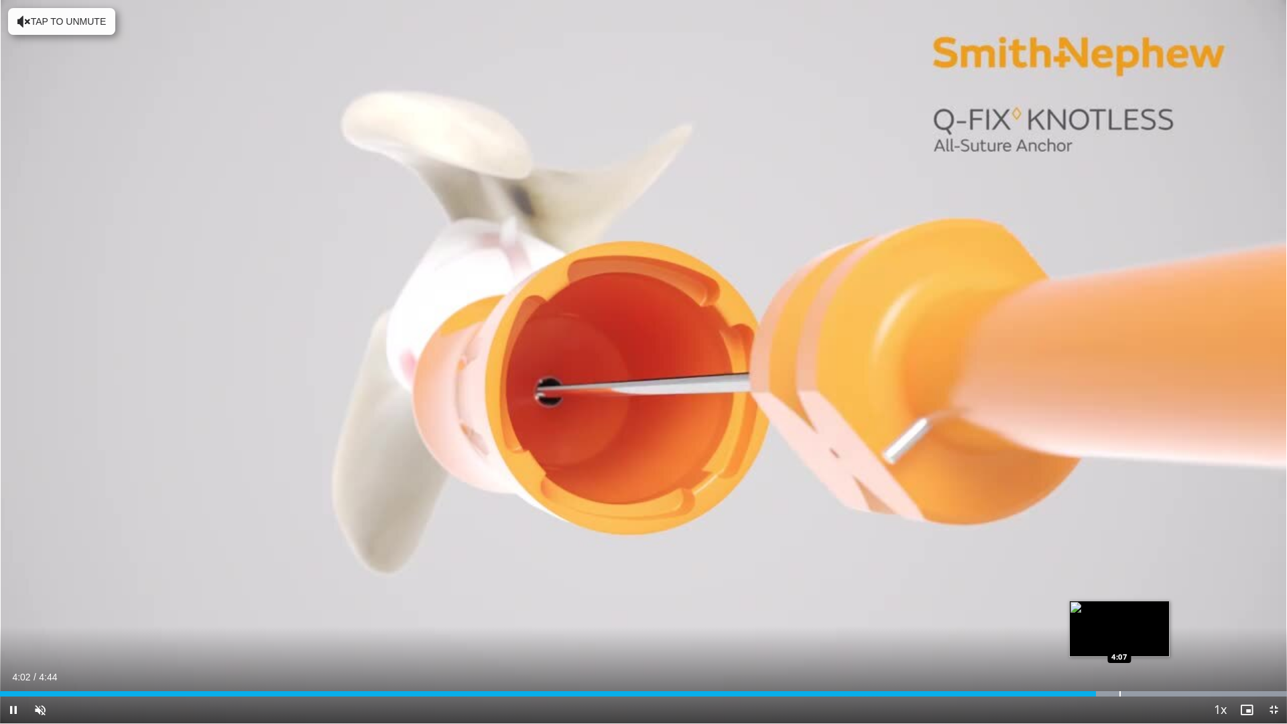
click at [1133, 604] on div "Loaded : 100.00% 4:02 4:07" at bounding box center [643, 690] width 1287 height 13
click at [1117, 604] on div "Progress Bar" at bounding box center [1117, 693] width 1 height 5
click at [1068, 604] on div "Loaded : 100.00% 3:56 3:56" at bounding box center [643, 690] width 1287 height 13
